Goal: Task Accomplishment & Management: Complete application form

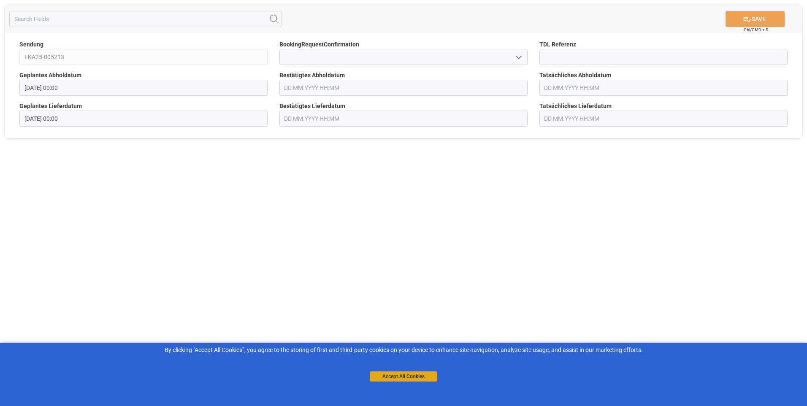
click at [416, 375] on button "Accept All Cookies" at bounding box center [404, 376] width 68 height 10
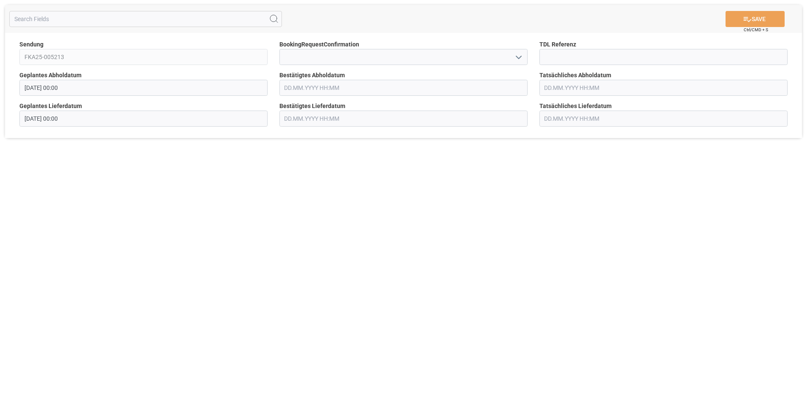
click at [515, 55] on icon "open menu" at bounding box center [519, 57] width 10 height 10
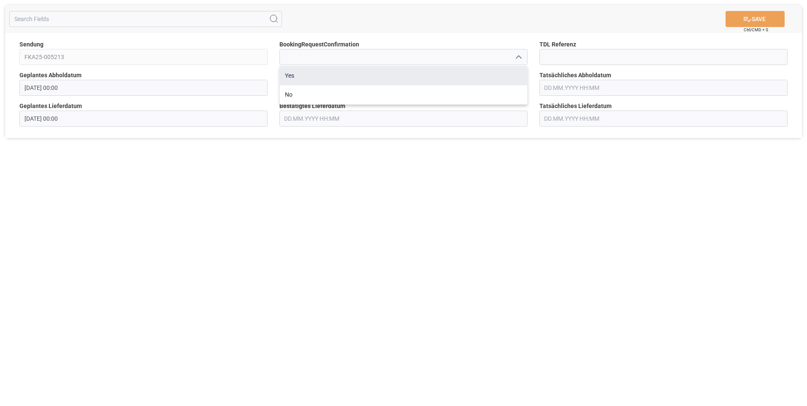
click at [508, 73] on div "Yes" at bounding box center [403, 75] width 247 height 19
type input "Yes"
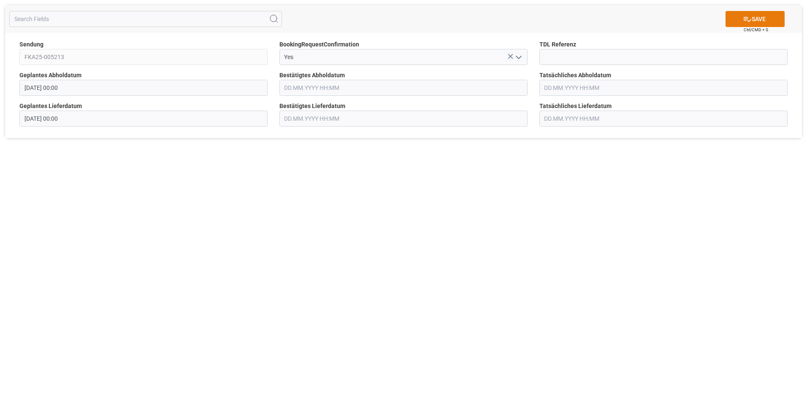
click at [743, 22] on icon at bounding box center [747, 19] width 9 height 9
click at [518, 62] on icon "open menu" at bounding box center [519, 57] width 10 height 10
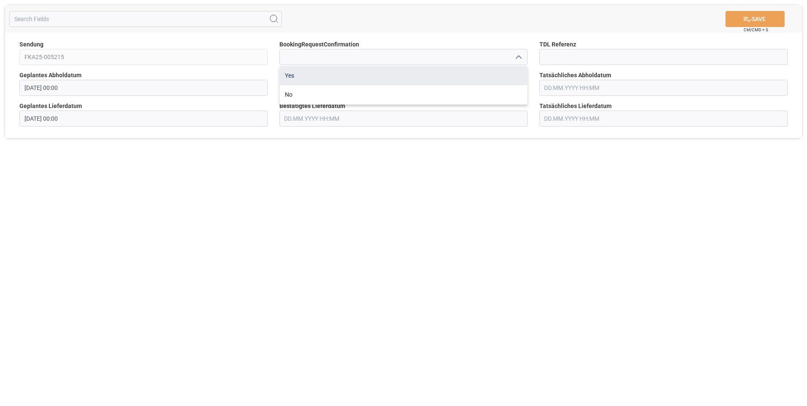
click at [511, 71] on div "Yes" at bounding box center [403, 75] width 247 height 19
type input "Yes"
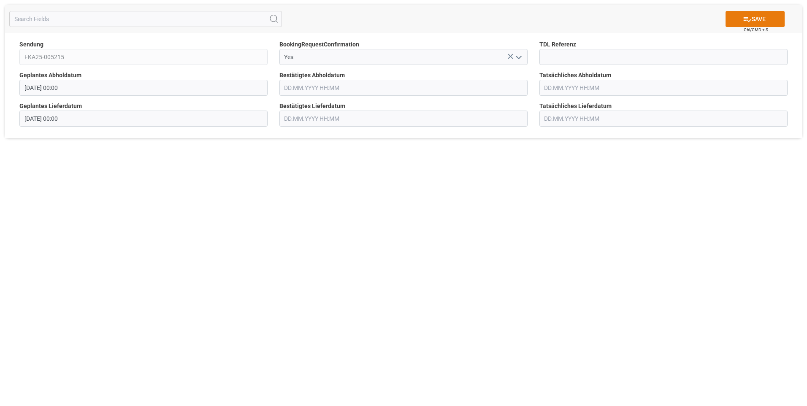
click at [729, 21] on button "SAVE" at bounding box center [754, 19] width 59 height 16
click at [515, 59] on icon "open menu" at bounding box center [519, 57] width 10 height 10
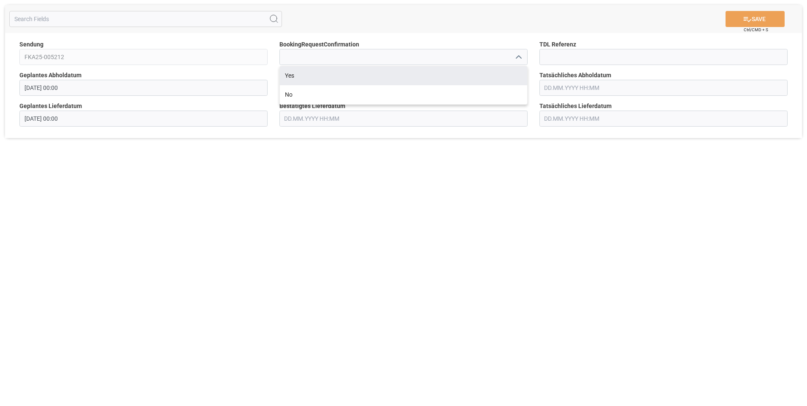
click at [506, 73] on div "Yes" at bounding box center [403, 75] width 247 height 19
type input "Yes"
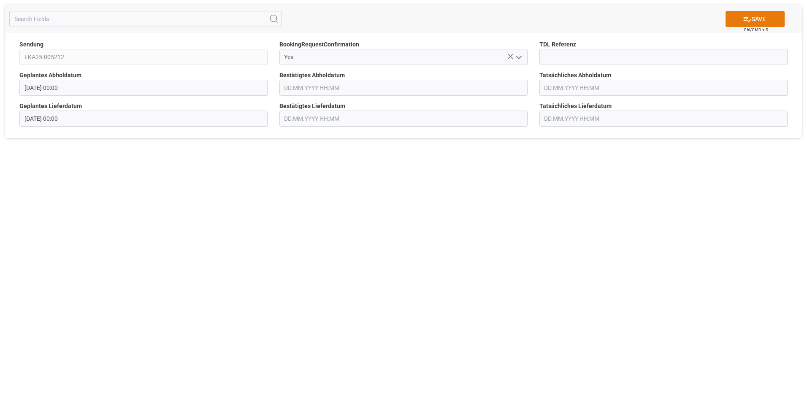
click at [759, 23] on button "SAVE" at bounding box center [754, 19] width 59 height 16
